Goal: Task Accomplishment & Management: Use online tool/utility

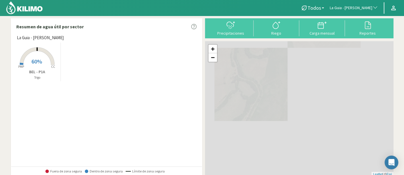
click at [350, 11] on button "La Guia - [PERSON_NAME]" at bounding box center [354, 8] width 54 height 13
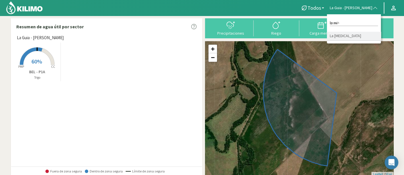
type input "la mi"
click at [353, 37] on li "La [MEDICAL_DATA]" at bounding box center [354, 36] width 54 height 9
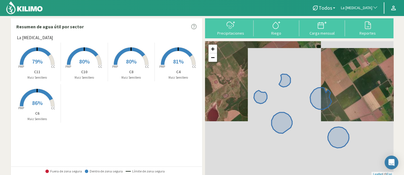
click at [136, 64] on rect at bounding box center [131, 66] width 46 height 46
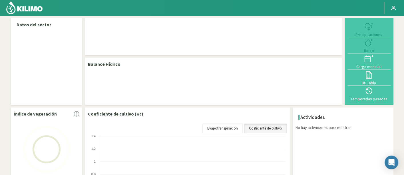
click at [375, 94] on div at bounding box center [369, 90] width 40 height 9
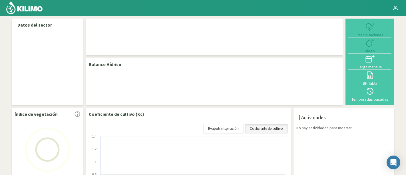
select select "170: Object"
select select "4: Object"
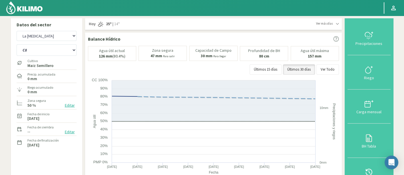
click at [373, 163] on button "Temporadas pasadas" at bounding box center [368, 174] width 43 height 34
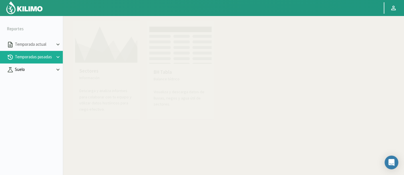
click at [35, 70] on p "Suelo" at bounding box center [34, 69] width 41 height 7
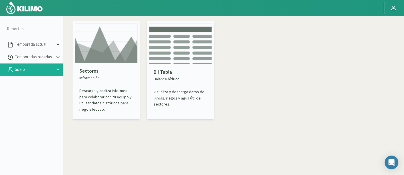
click at [35, 70] on p "Suelo" at bounding box center [34, 69] width 41 height 7
click at [120, 44] on img at bounding box center [106, 42] width 63 height 39
click at [54, 56] on p "Temporadas pasadas" at bounding box center [34, 57] width 41 height 7
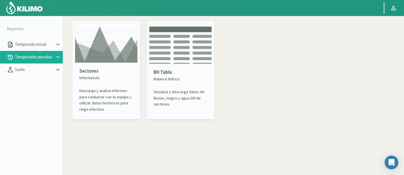
click at [57, 56] on icon at bounding box center [57, 57] width 3 height 2
click at [39, 72] on link "Sectores" at bounding box center [39, 69] width 48 height 5
click at [27, 98] on button "Suelo" at bounding box center [31, 94] width 63 height 13
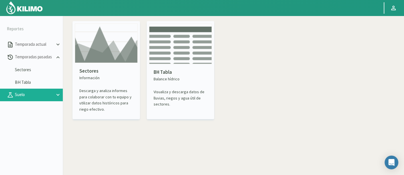
click at [38, 91] on button "Suelo" at bounding box center [31, 94] width 63 height 13
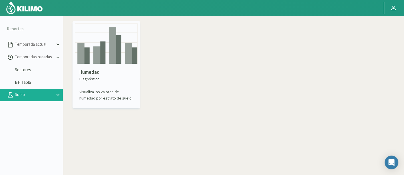
click at [101, 52] on div "Humedad Diagnóstico Visualiza los valores de humedad por estrato de suelo." at bounding box center [105, 64] width 67 height 87
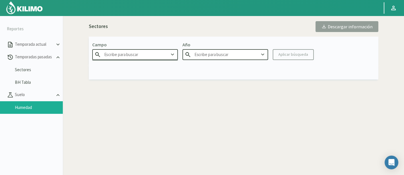
click at [101, 52] on input "text" at bounding box center [135, 54] width 86 height 11
type input "Agr. Cardonal"
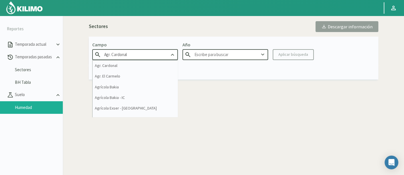
type input "2025"
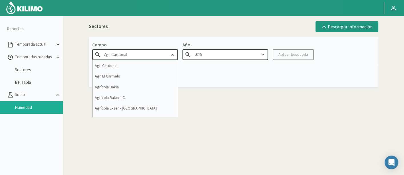
click at [128, 55] on input "Agr. Cardonal" at bounding box center [135, 54] width 86 height 11
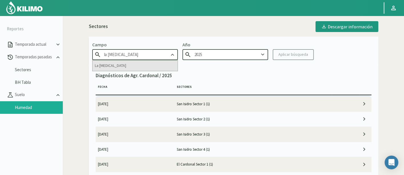
click at [125, 69] on div "La [MEDICAL_DATA]" at bounding box center [134, 65] width 85 height 11
type input "La [MEDICAL_DATA]"
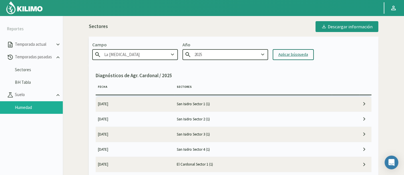
click at [290, 54] on div "Aplicar búsqueda" at bounding box center [293, 54] width 30 height 6
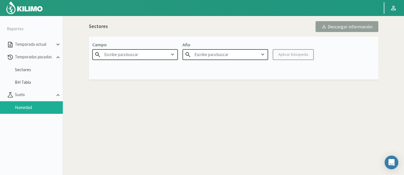
type input "La [MEDICAL_DATA]"
type input "2025"
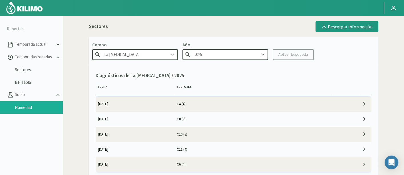
click at [177, 102] on td "C4 (4)" at bounding box center [252, 103] width 157 height 15
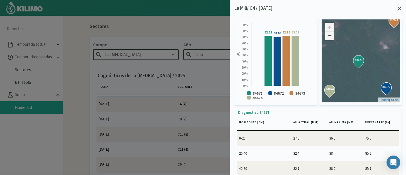
click at [331, 33] on link "−" at bounding box center [329, 35] width 9 height 9
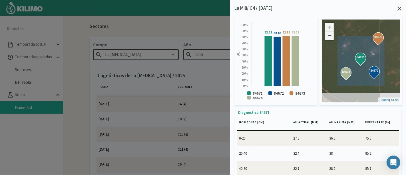
click at [331, 33] on link "−" at bounding box center [329, 35] width 9 height 9
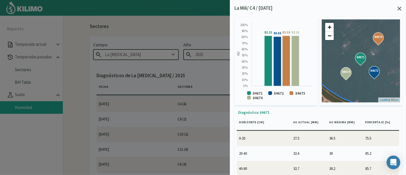
click at [398, 7] on icon at bounding box center [399, 9] width 4 height 4
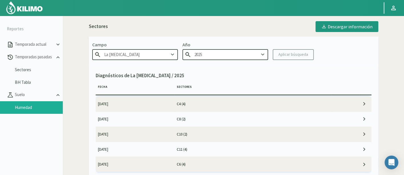
click at [155, 121] on td "27/08/2025" at bounding box center [135, 118] width 79 height 15
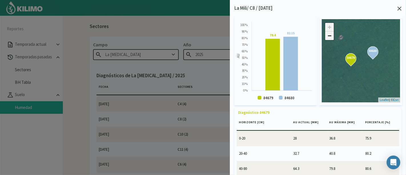
click at [328, 33] on link "−" at bounding box center [329, 35] width 9 height 9
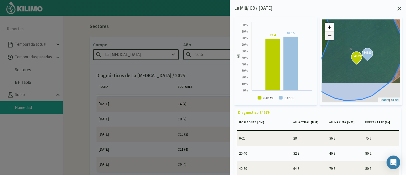
click at [328, 33] on link "−" at bounding box center [329, 35] width 9 height 9
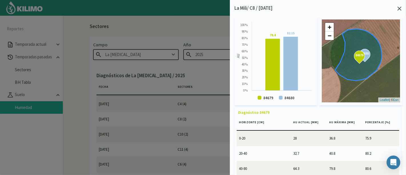
click at [398, 8] on icon at bounding box center [399, 9] width 4 height 4
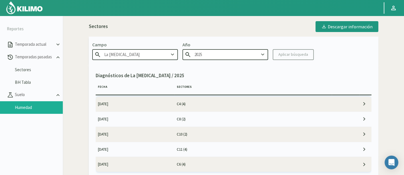
click at [143, 135] on td "27/08/2025" at bounding box center [135, 133] width 79 height 15
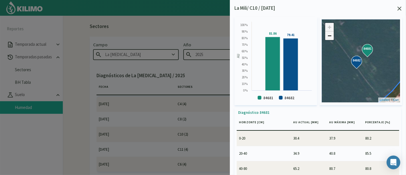
click at [331, 33] on link "−" at bounding box center [329, 35] width 9 height 9
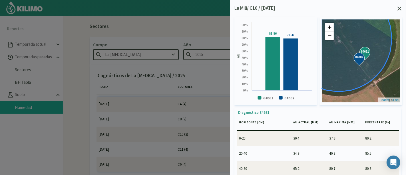
click at [399, 8] on icon at bounding box center [399, 9] width 4 height 4
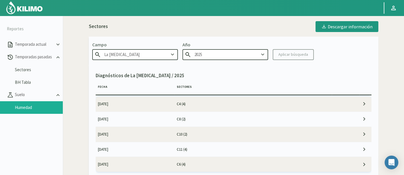
click at [137, 149] on td "27/08/2025" at bounding box center [135, 148] width 79 height 15
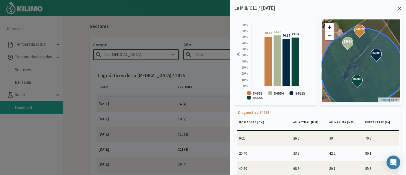
click at [399, 8] on icon at bounding box center [399, 9] width 4 height 4
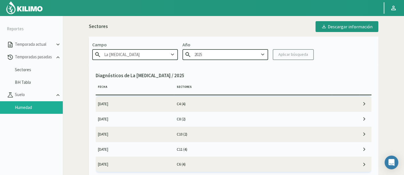
click at [174, 163] on td "C6 (4)" at bounding box center [252, 164] width 157 height 15
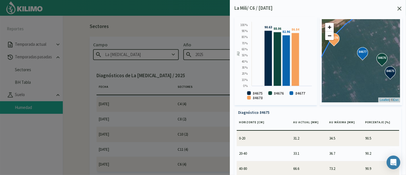
click at [397, 7] on icon at bounding box center [399, 9] width 4 height 4
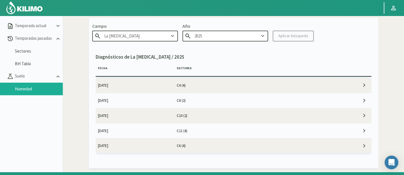
scroll to position [20, 0]
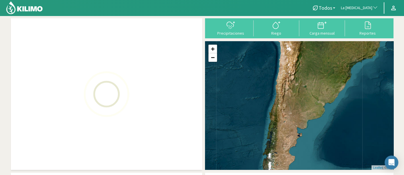
click at [365, 6] on span "La [MEDICAL_DATA]" at bounding box center [356, 8] width 31 height 6
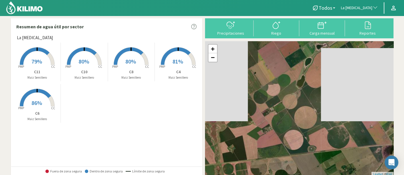
click at [365, 6] on span "La [MEDICAL_DATA]" at bounding box center [356, 8] width 31 height 6
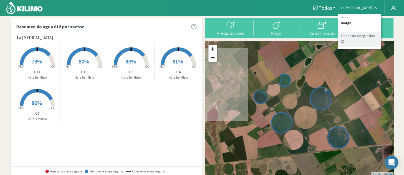
type input "marga"
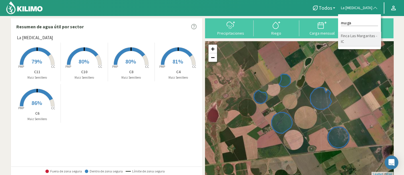
click at [366, 43] on li "Finca Las Margaritas - IC" at bounding box center [359, 39] width 43 height 15
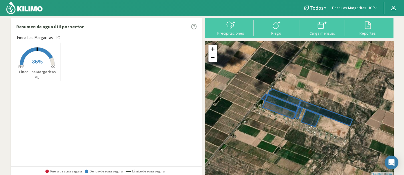
click at [41, 60] on span "86%" at bounding box center [37, 61] width 11 height 7
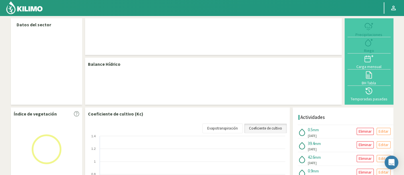
select select "112: Object"
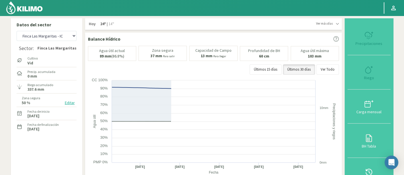
type input "0.54"
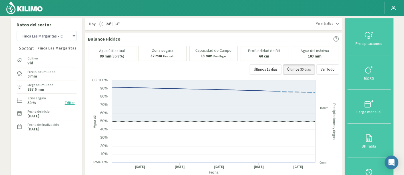
click at [367, 70] on icon at bounding box center [368, 69] width 9 height 9
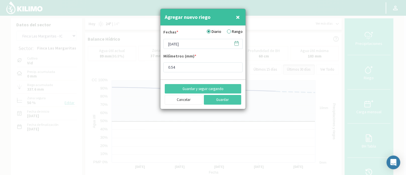
click at [236, 44] on icon at bounding box center [236, 43] width 5 height 5
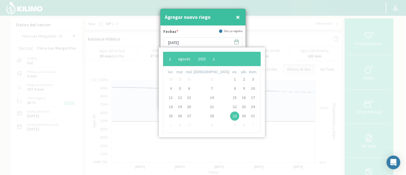
click at [230, 116] on span "29" at bounding box center [234, 115] width 9 height 9
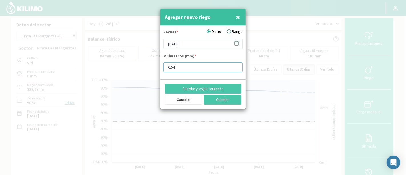
click at [194, 67] on input "0.54" at bounding box center [202, 67] width 79 height 10
drag, startPoint x: 177, startPoint y: 68, endPoint x: 155, endPoint y: 69, distance: 22.3
click at [155, 69] on div "Agregar nuevo riego × Fechas * Diario Rango 29/08/2025 Milímetros (mm) * 0.54 G…" at bounding box center [203, 87] width 406 height 175
type input "0.62"
click at [236, 43] on icon at bounding box center [236, 43] width 5 height 5
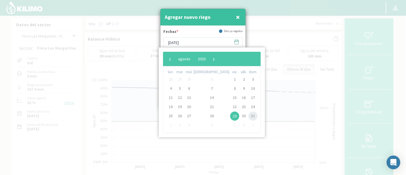
click at [248, 116] on span "31" at bounding box center [252, 115] width 9 height 9
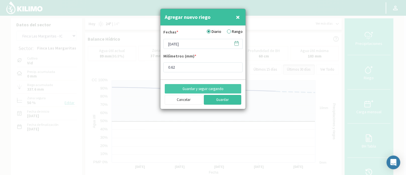
click at [225, 100] on button "Guardar" at bounding box center [223, 100] width 38 height 10
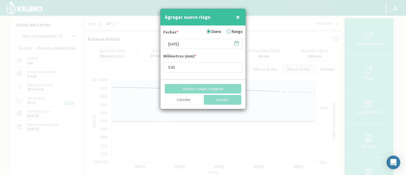
type input "[DATE]"
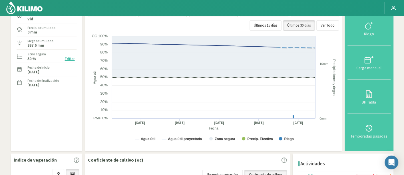
scroll to position [36, 0]
